Goal: Information Seeking & Learning: Learn about a topic

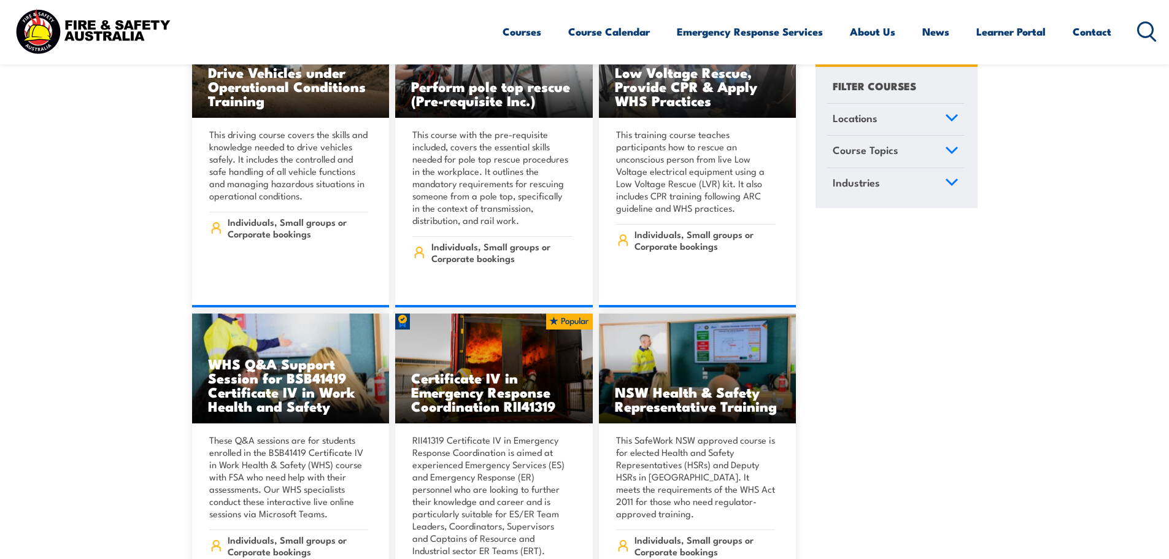
scroll to position [2331, 0]
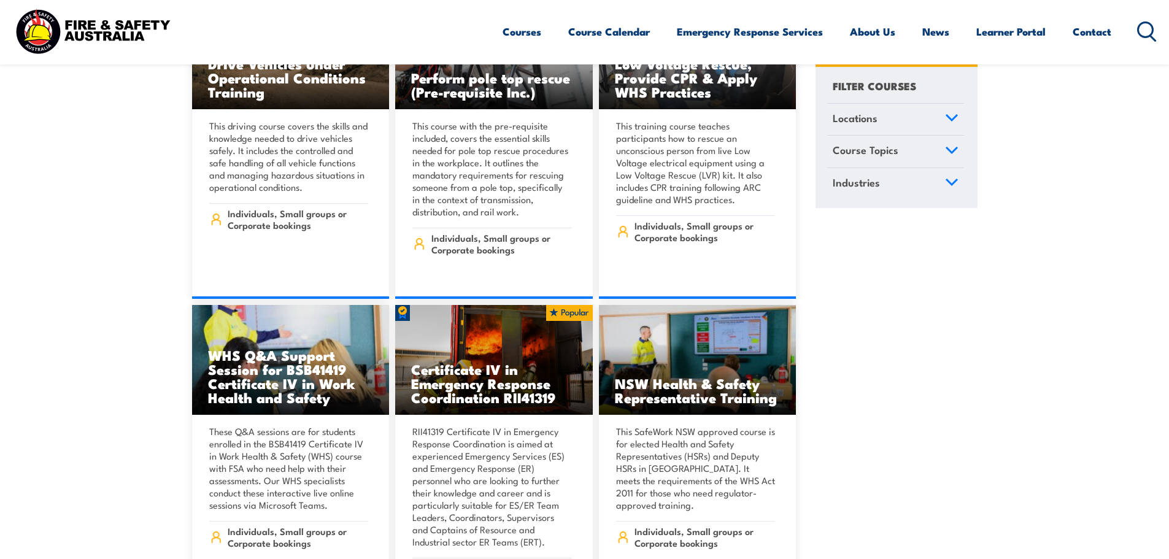
click at [1155, 29] on icon at bounding box center [1147, 31] width 20 height 20
click at [1145, 28] on icon at bounding box center [1147, 31] width 20 height 20
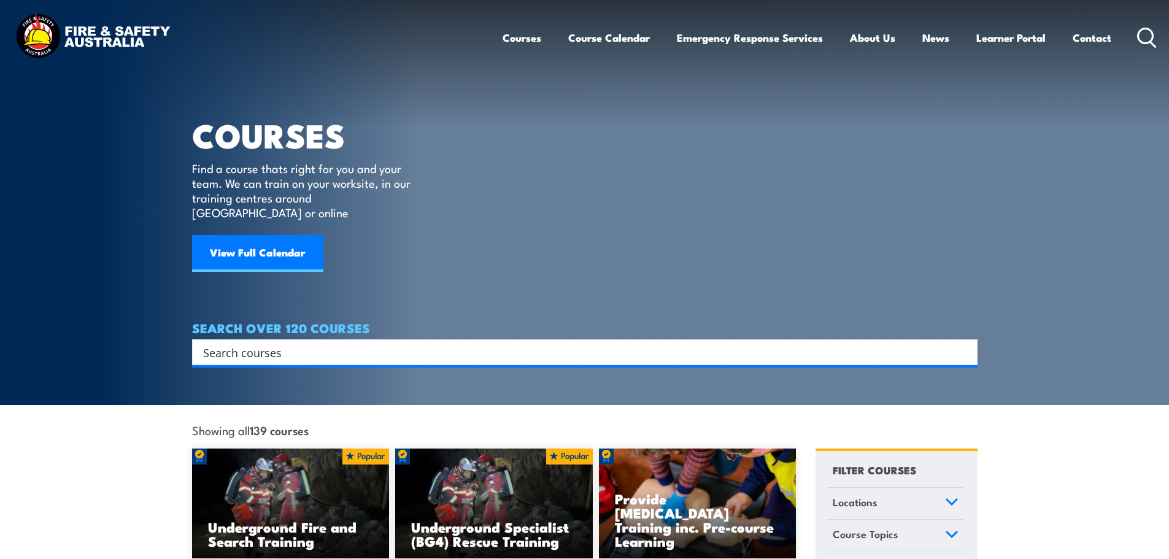
click at [357, 343] on input "Search input" at bounding box center [576, 352] width 747 height 18
type input "arc flash"
